Goal: Find contact information: Find contact information

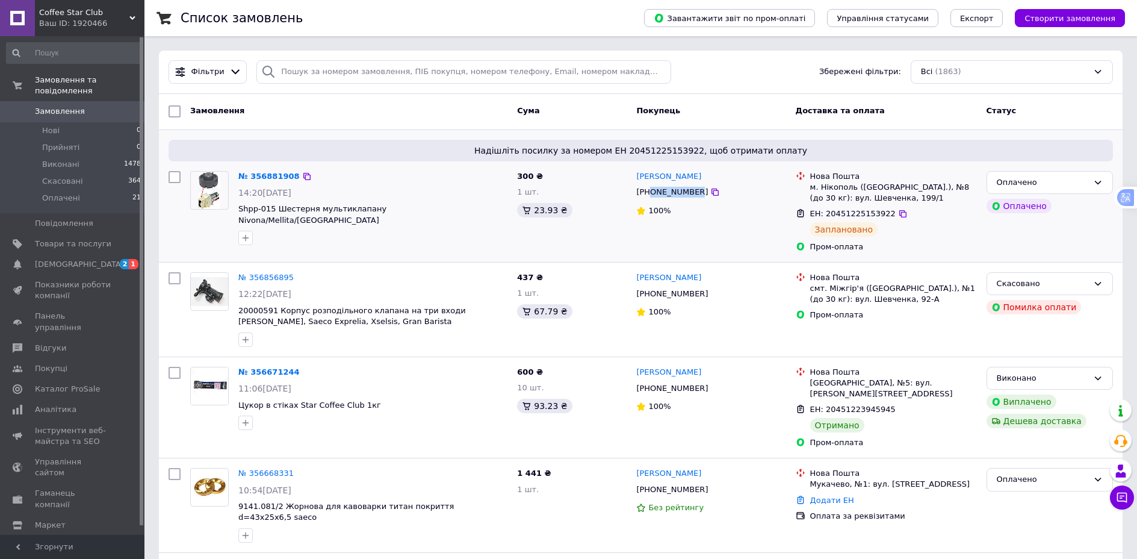
drag, startPoint x: 650, startPoint y: 194, endPoint x: 690, endPoint y: 194, distance: 40.3
click at [690, 194] on div "[PHONE_NUMBER]" at bounding box center [672, 192] width 76 height 16
copy div "0508666169"
drag, startPoint x: 706, startPoint y: 175, endPoint x: 634, endPoint y: 176, distance: 71.0
click at [634, 176] on div "[PERSON_NAME] [PHONE_NUMBER] 100%" at bounding box center [710, 211] width 159 height 91
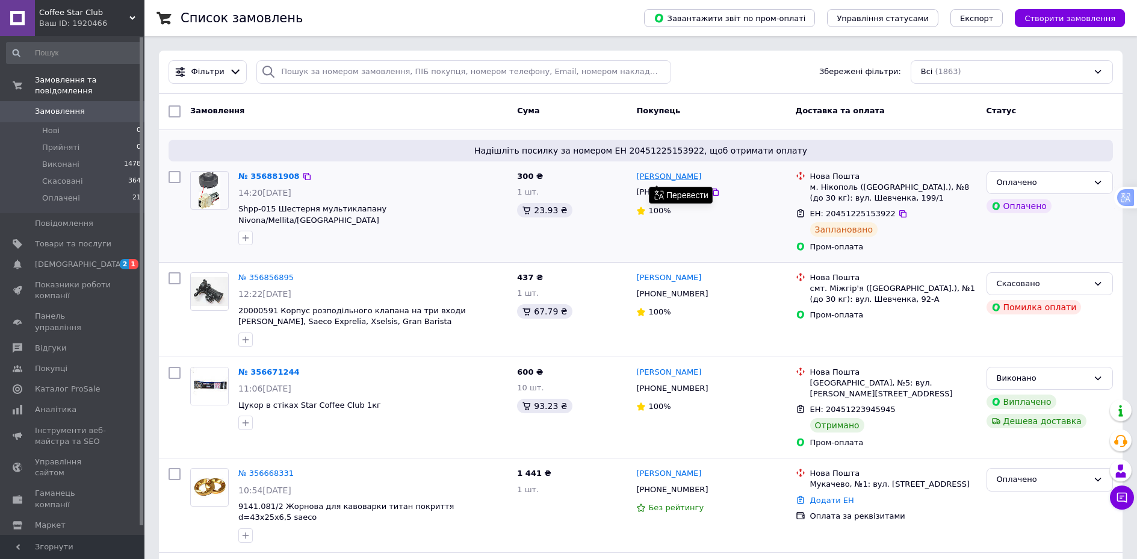
copy link "[PERSON_NAME]"
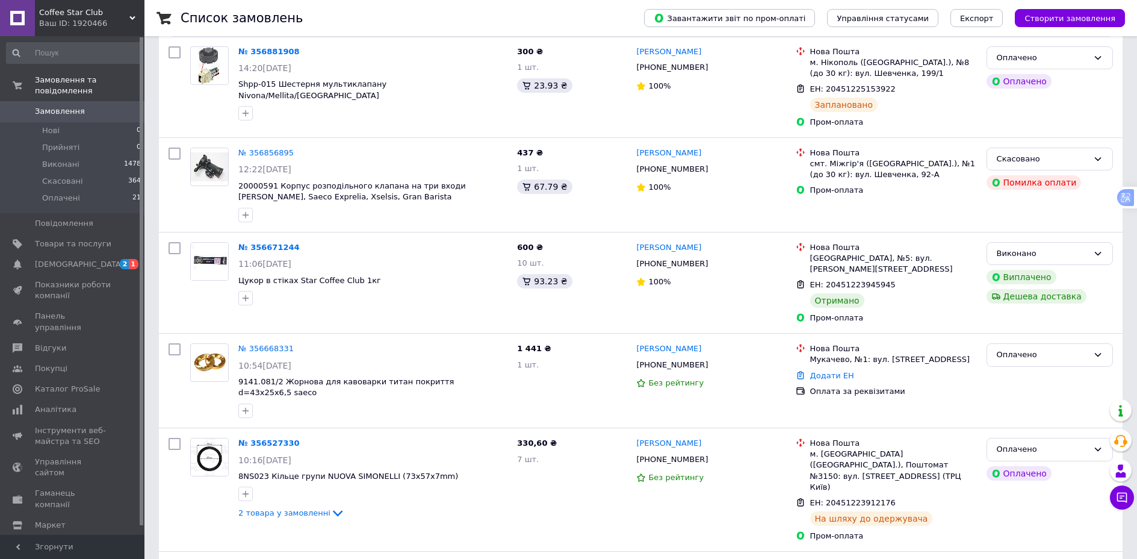
scroll to position [64, 0]
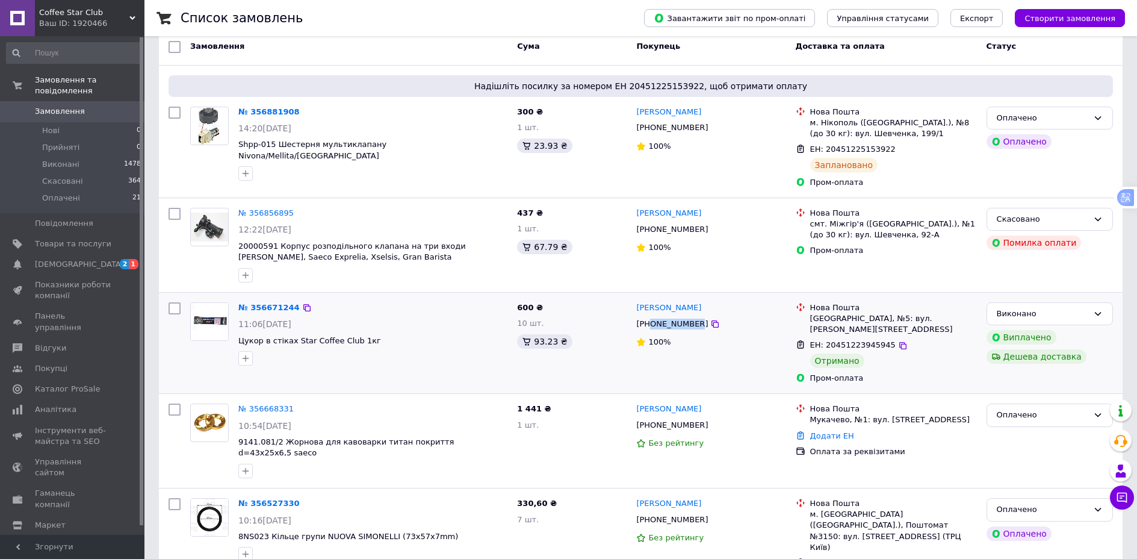
drag, startPoint x: 650, startPoint y: 324, endPoint x: 690, endPoint y: 325, distance: 40.3
click at [690, 325] on div "[PHONE_NUMBER]" at bounding box center [672, 324] width 76 height 16
copy div "0997255087"
